Goal: Check status: Check status

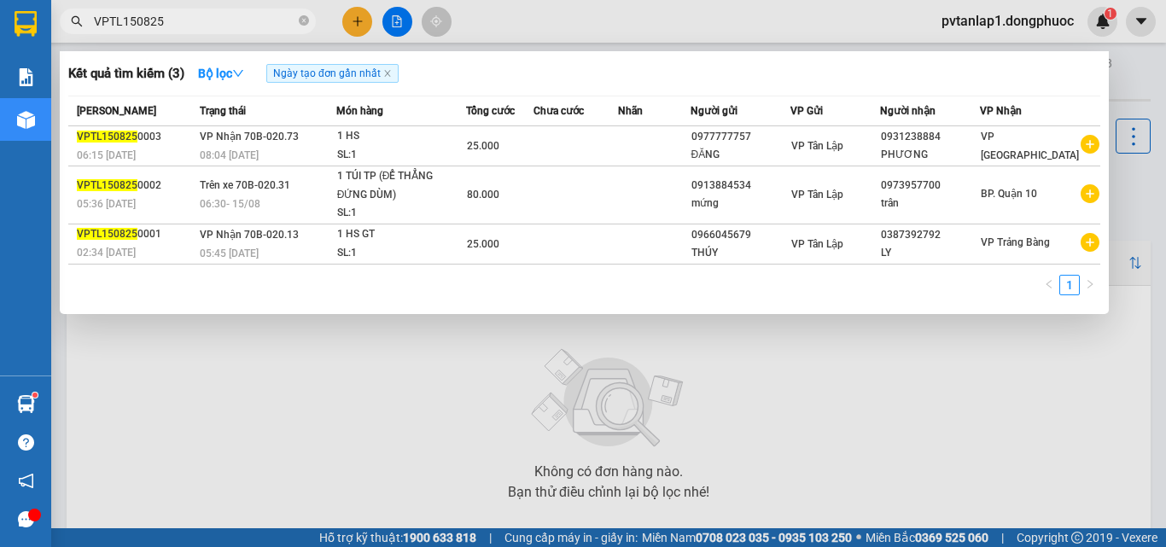
click at [277, 399] on div at bounding box center [583, 273] width 1166 height 547
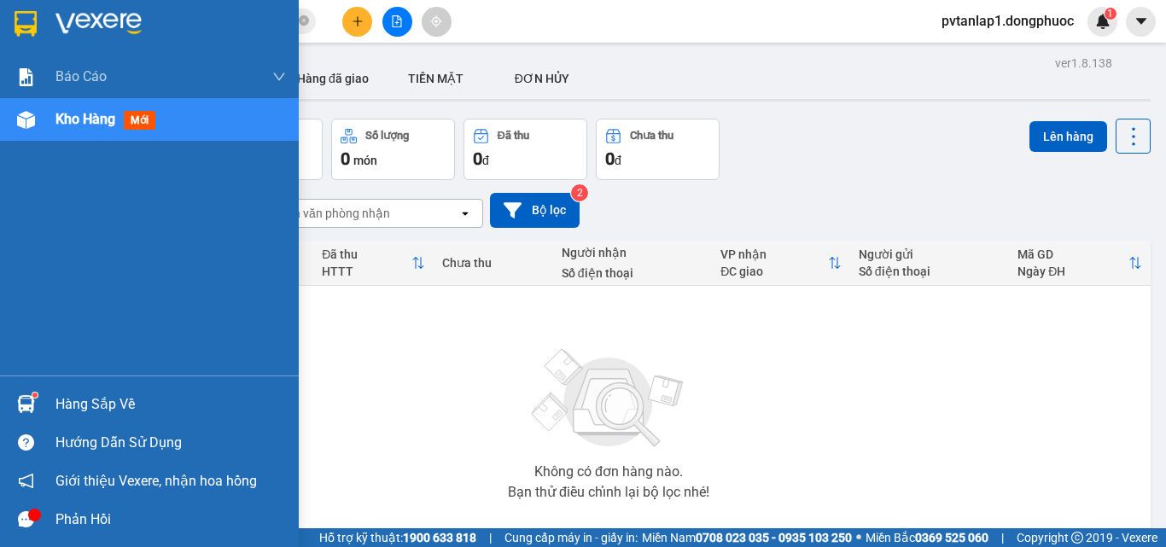
click at [61, 381] on div "Hàng sắp về Hướng dẫn sử dụng Giới thiệu Vexere, nhận hoa hồng Phản hồi" at bounding box center [149, 457] width 299 height 163
click at [62, 409] on div "Hàng sắp về" at bounding box center [170, 405] width 230 height 26
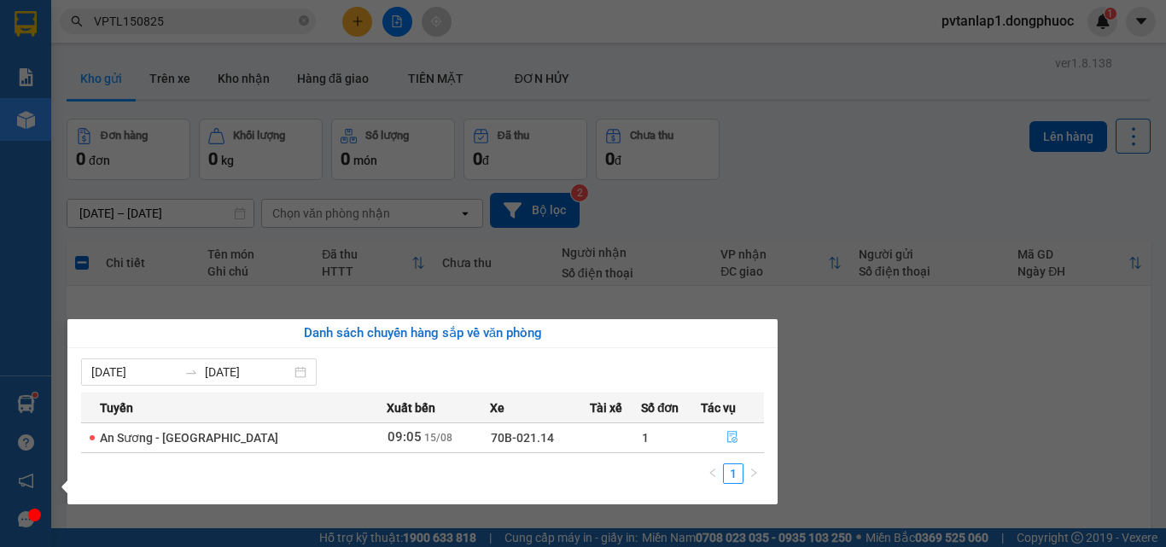
click at [737, 439] on button "button" at bounding box center [732, 437] width 61 height 27
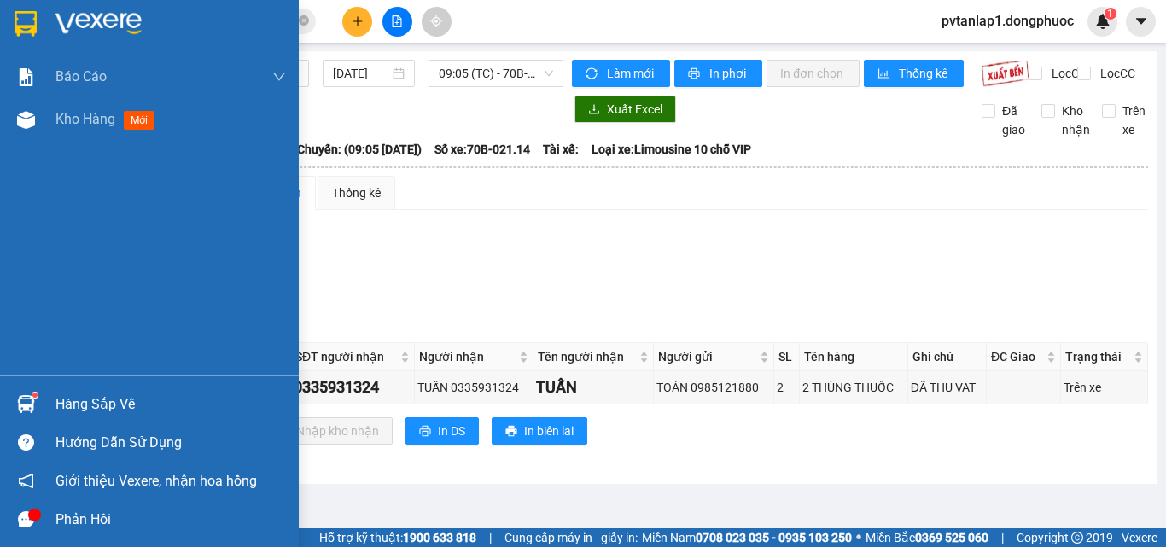
click at [54, 403] on div "Hàng sắp về" at bounding box center [149, 404] width 299 height 38
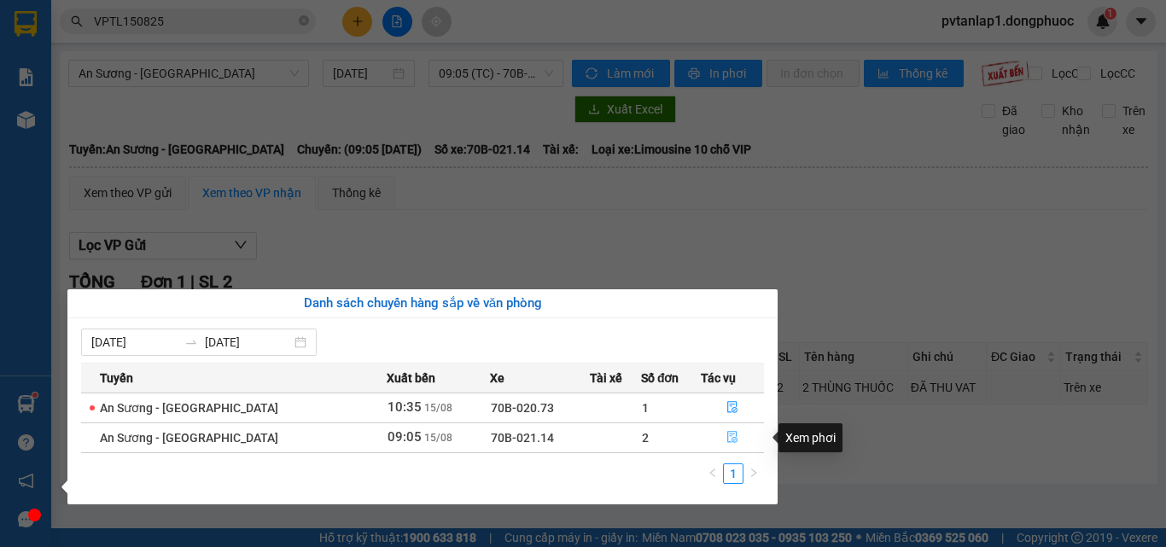
click at [743, 437] on button "button" at bounding box center [732, 437] width 61 height 27
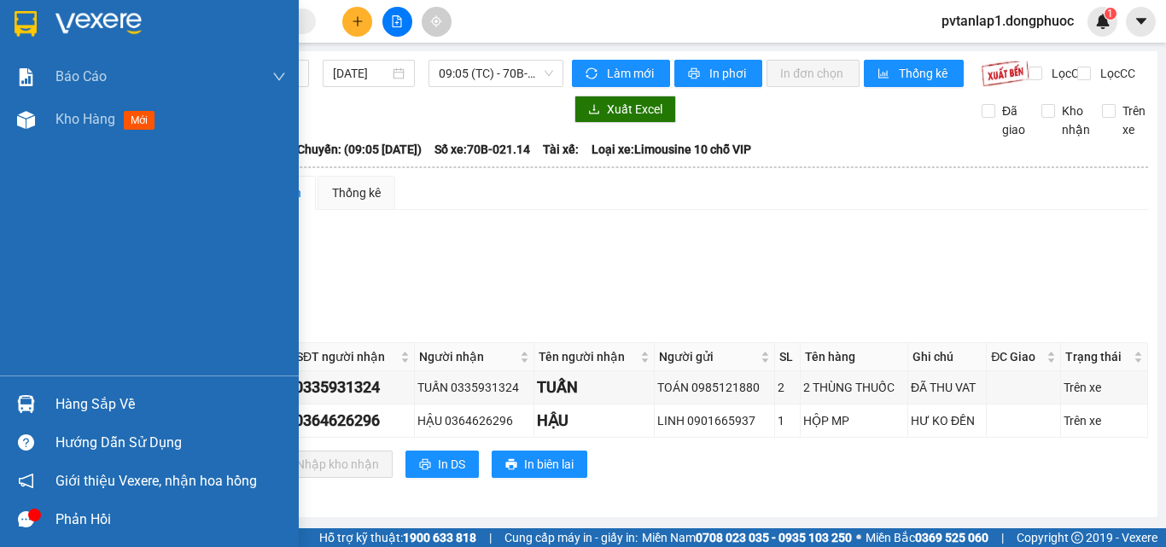
click at [22, 405] on img at bounding box center [26, 404] width 18 height 18
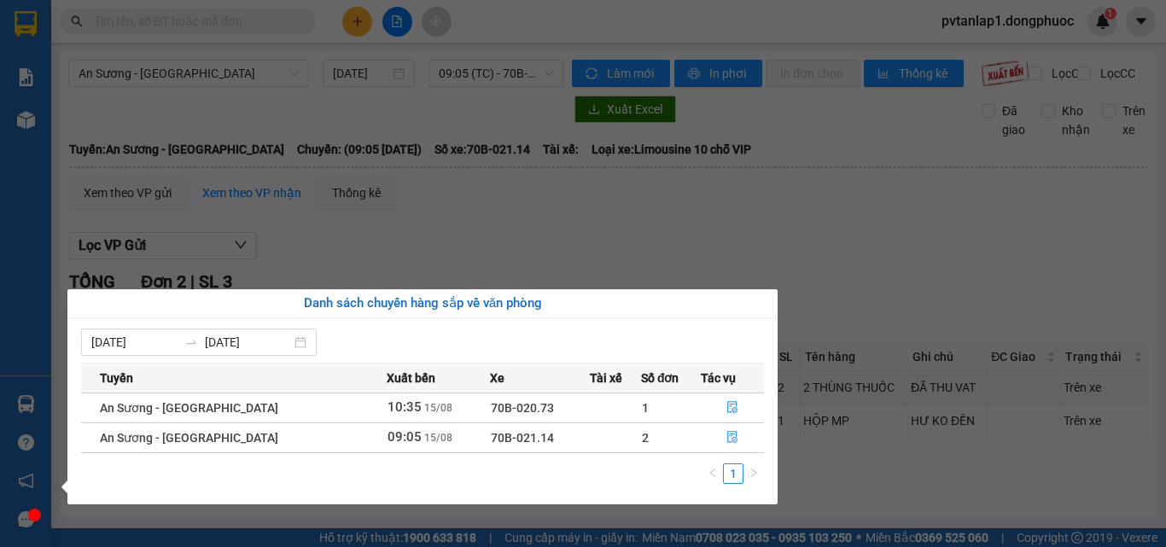
click at [725, 213] on section "Kết quả tìm kiếm ( 0 ) Bộ lọc Ngày tạo đơn gần nhất No Data pvtanlap1.dongphuoc…" at bounding box center [583, 273] width 1166 height 547
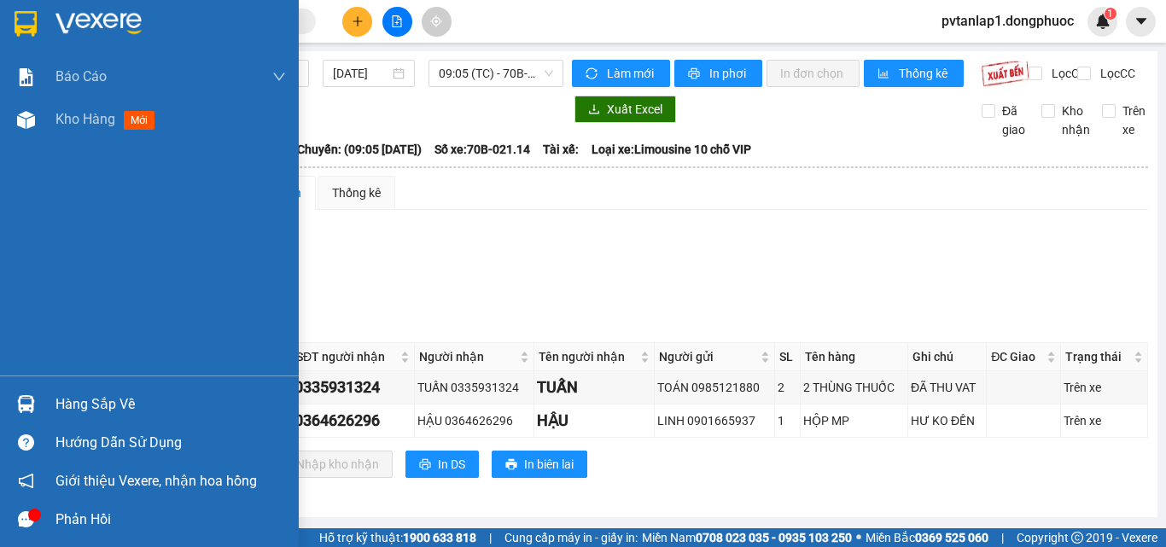
click at [41, 406] on div "Hàng sắp về" at bounding box center [149, 404] width 299 height 38
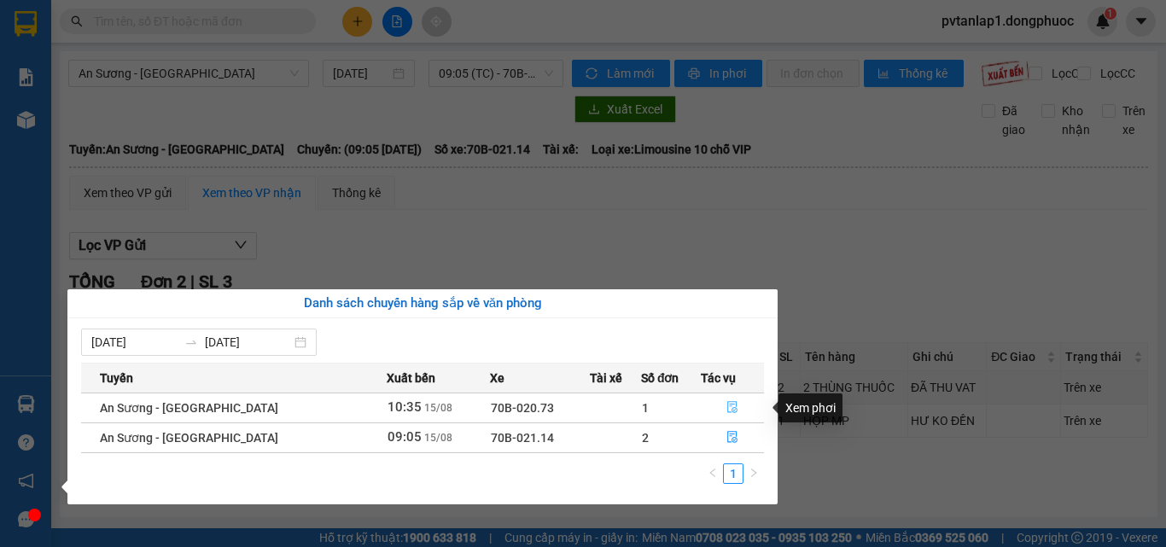
click at [726, 405] on icon "file-done" at bounding box center [732, 407] width 12 height 12
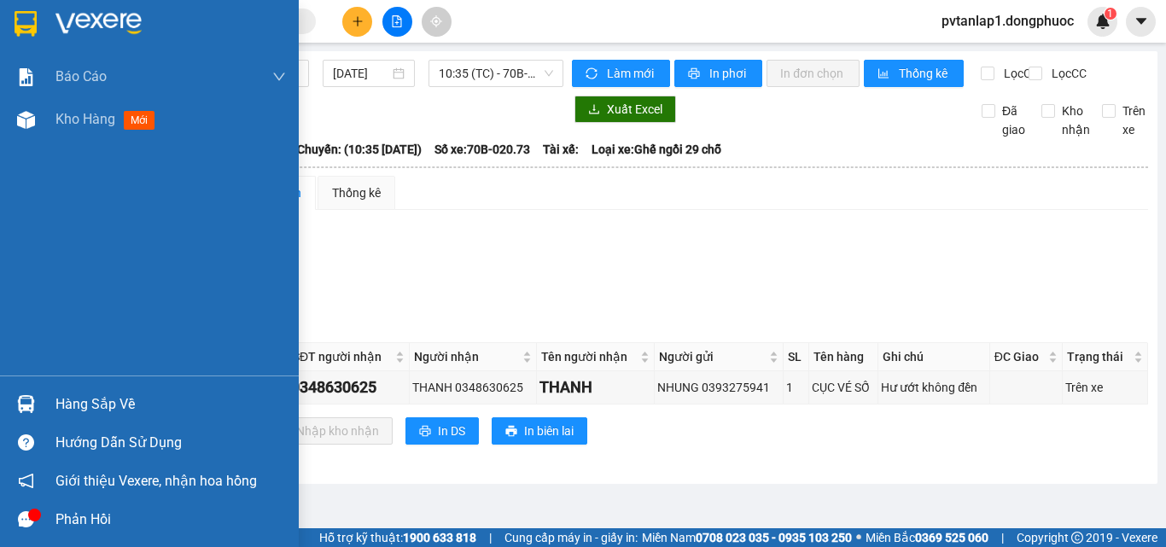
click at [96, 407] on div "Hàng sắp về" at bounding box center [170, 405] width 230 height 26
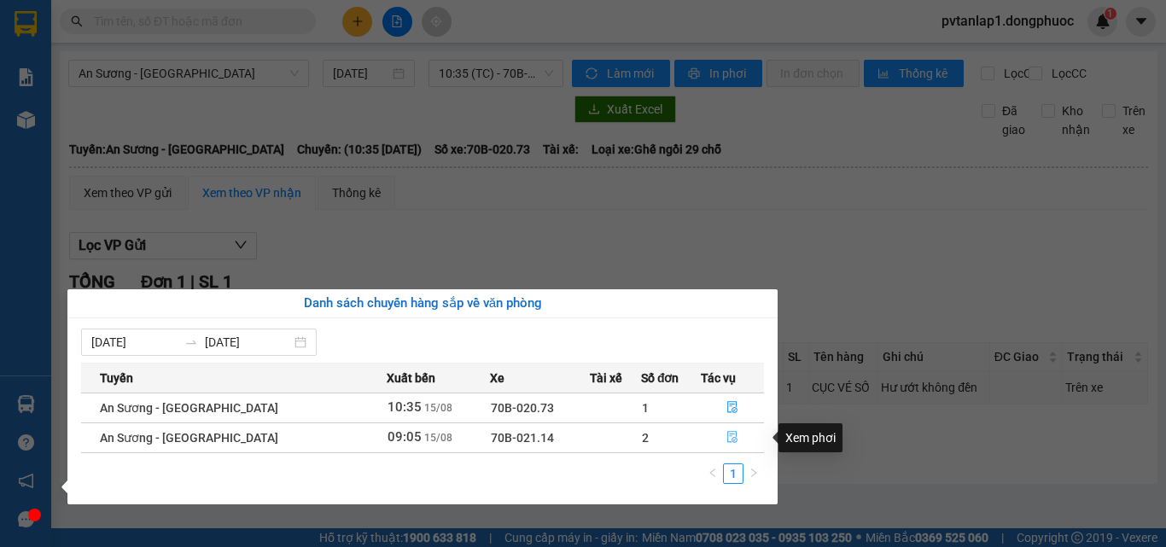
click at [740, 438] on button "button" at bounding box center [732, 437] width 61 height 27
